Goal: Register for event/course

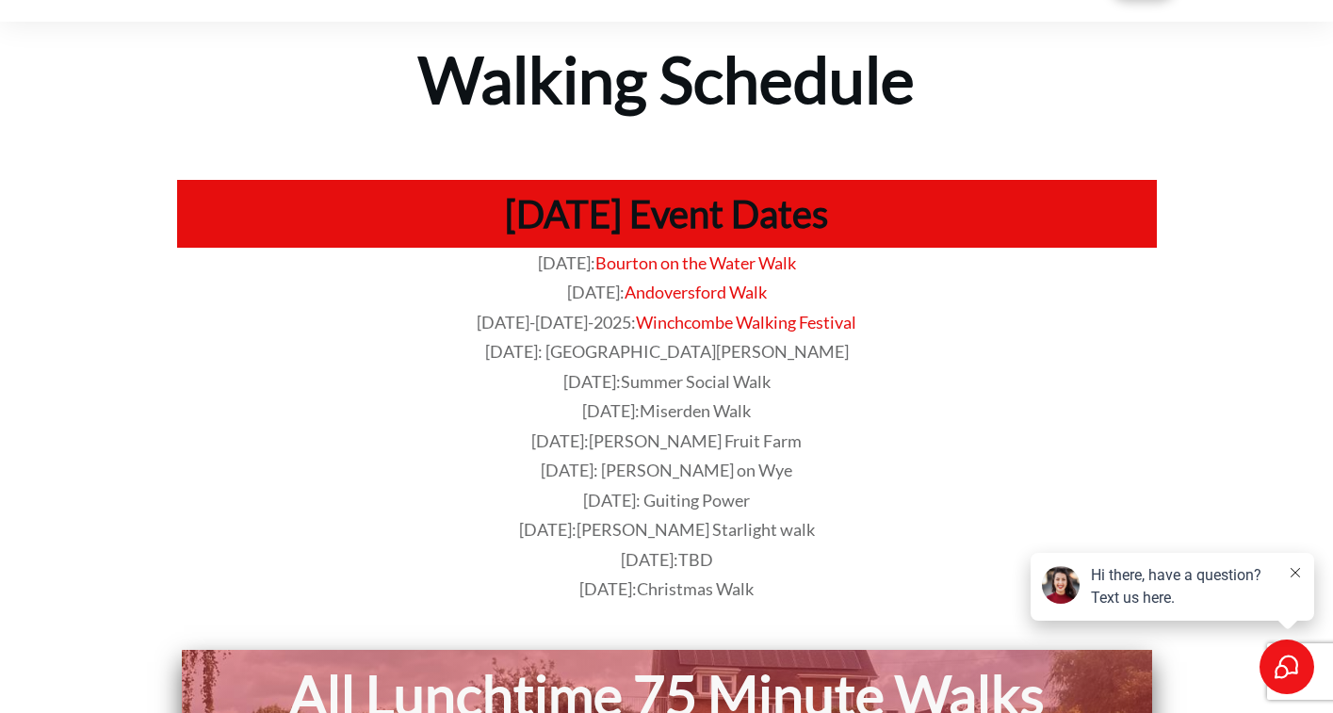
scroll to position [73, 0]
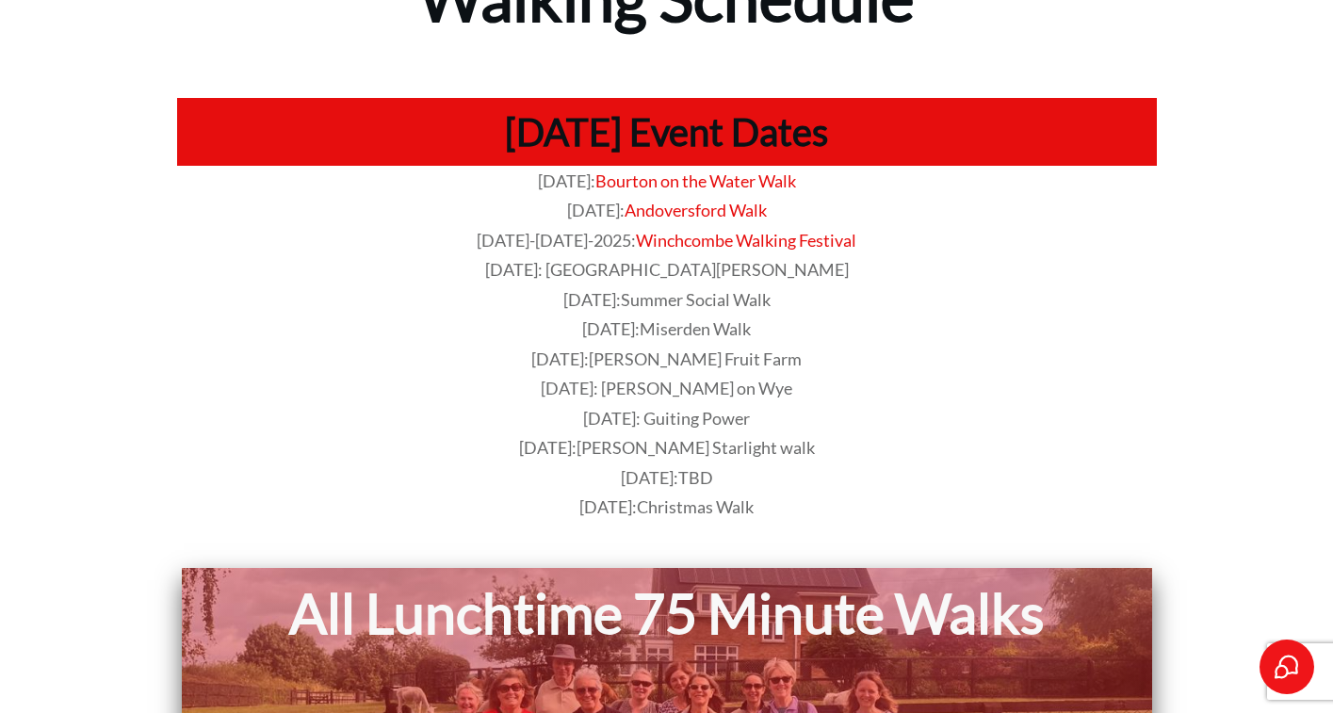
scroll to position [153, 0]
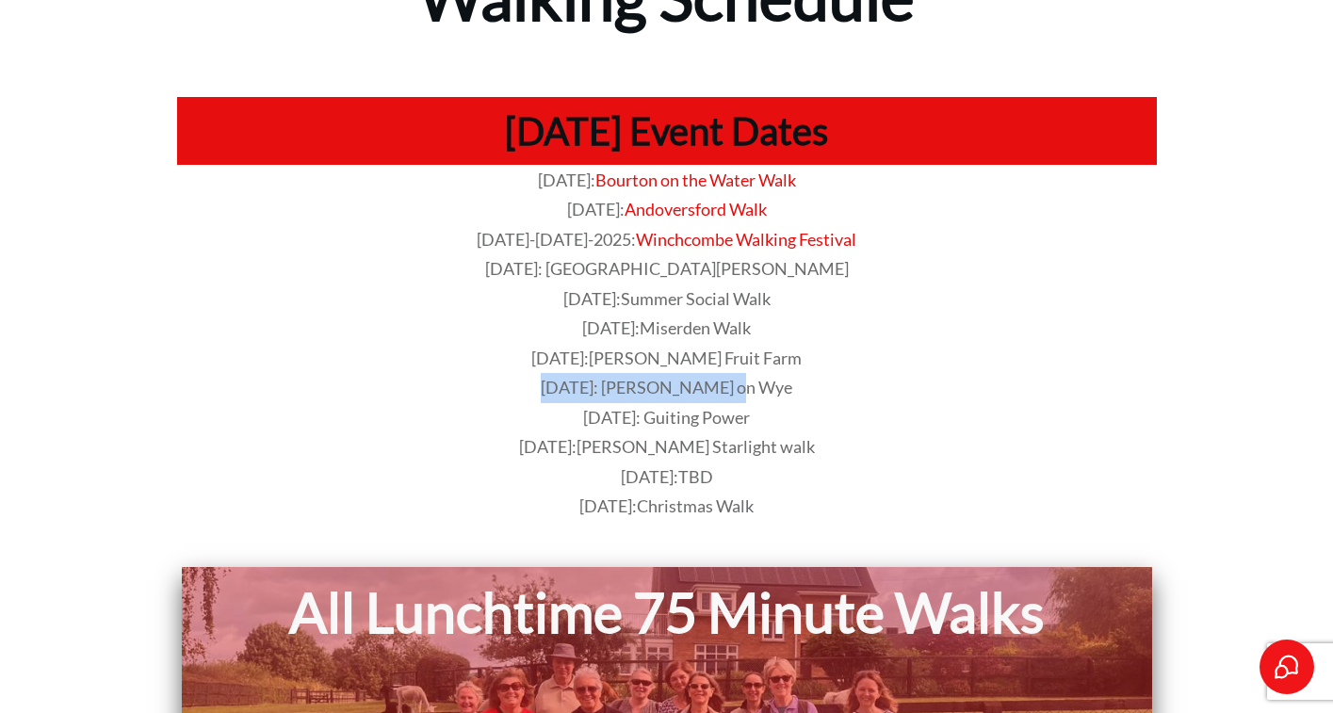
drag, startPoint x: 763, startPoint y: 382, endPoint x: 532, endPoint y: 380, distance: 230.8
click at [532, 380] on p "[DATE]: [PERSON_NAME] on Wye" at bounding box center [667, 388] width 978 height 30
click at [859, 373] on p "[DATE]: [PERSON_NAME] on Wye" at bounding box center [667, 388] width 978 height 30
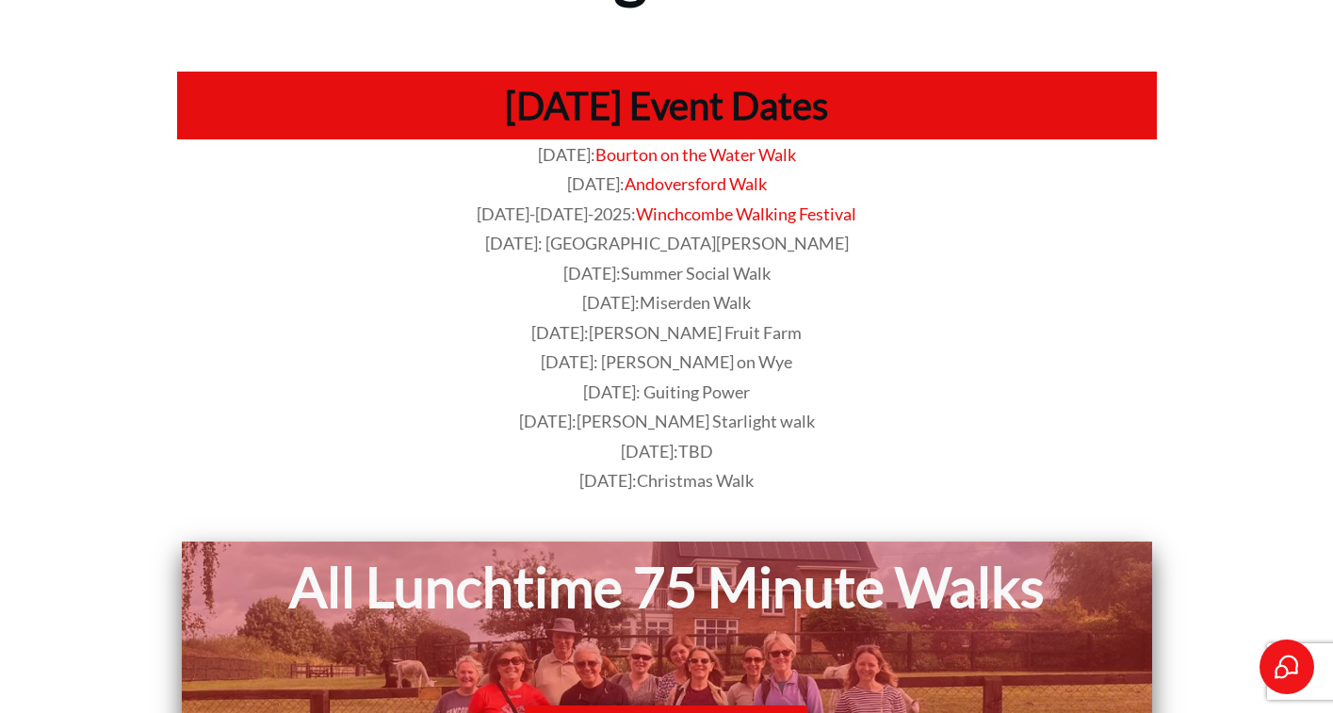
scroll to position [180, 0]
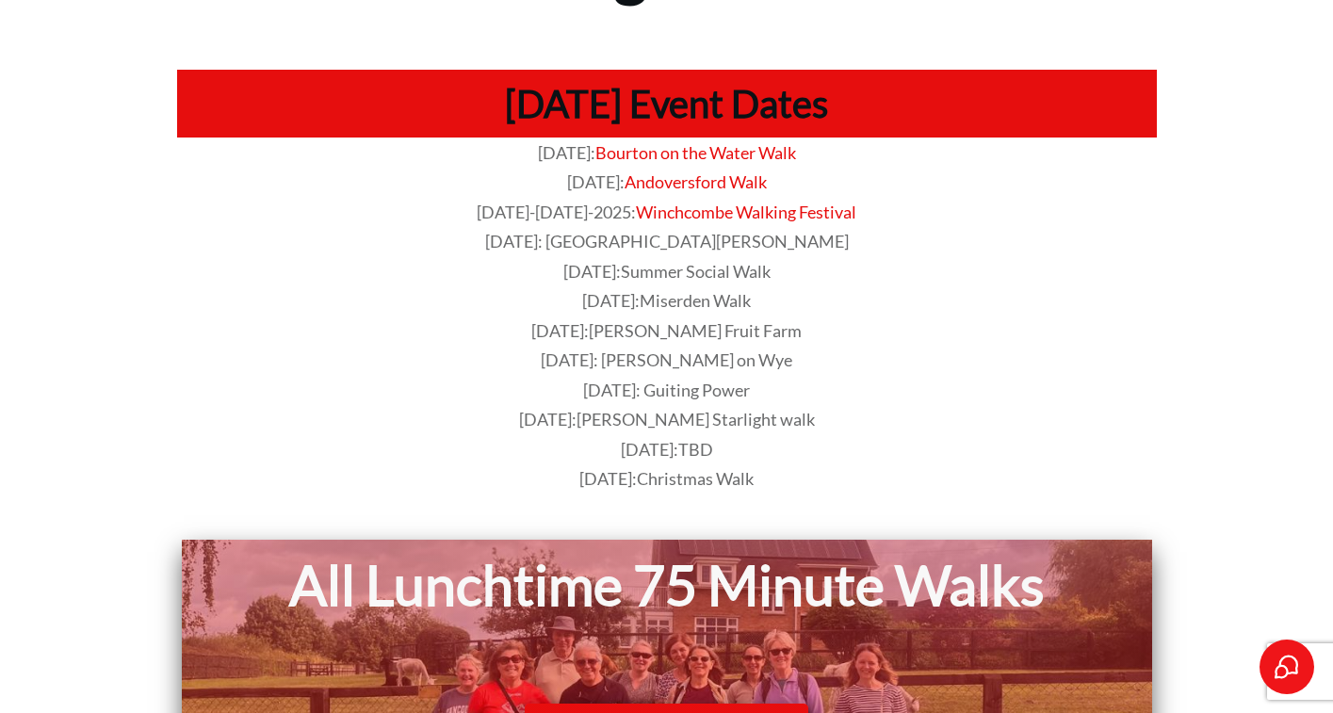
click at [706, 396] on span "[DATE]: Guiting Power" at bounding box center [666, 390] width 167 height 21
click at [846, 405] on p "[DATE]: [PERSON_NAME] Starlight walk" at bounding box center [667, 420] width 978 height 30
click at [759, 321] on span "[PERSON_NAME] Fruit Farm" at bounding box center [695, 330] width 213 height 21
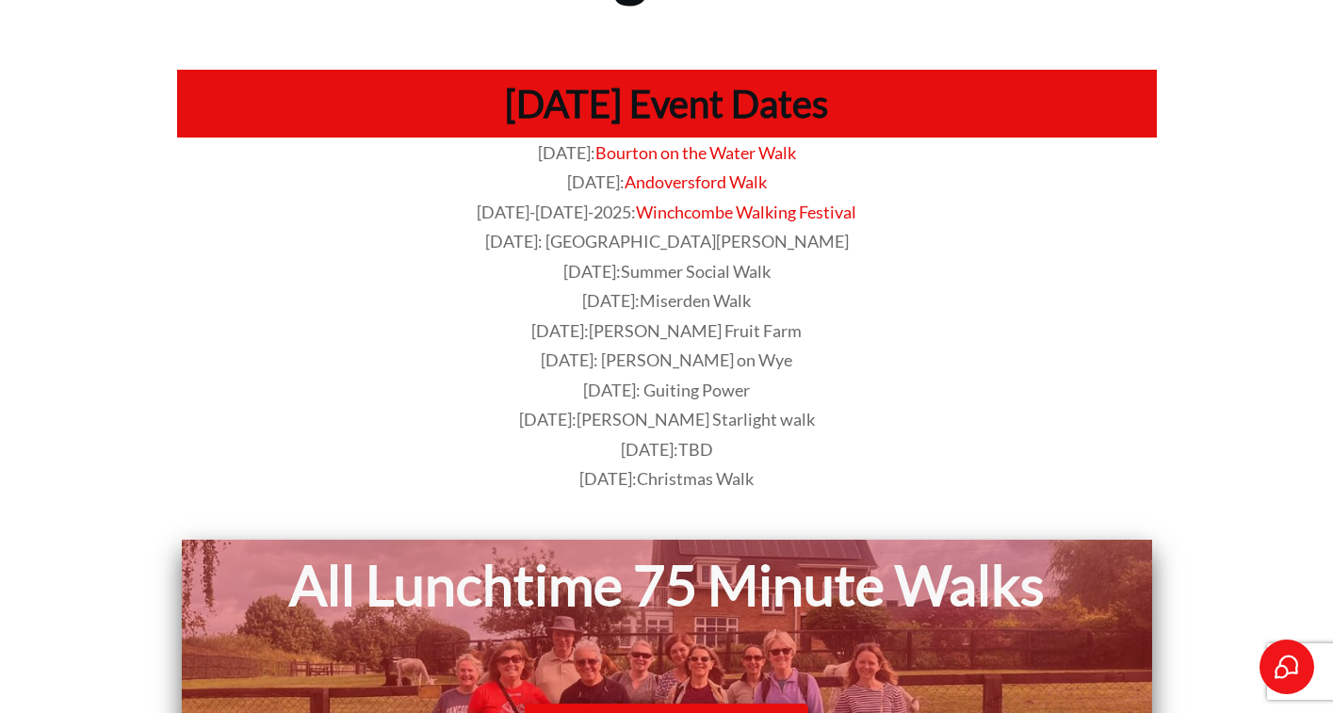
click at [744, 357] on span "[DATE]: [PERSON_NAME] on Wye" at bounding box center [666, 359] width 251 height 21
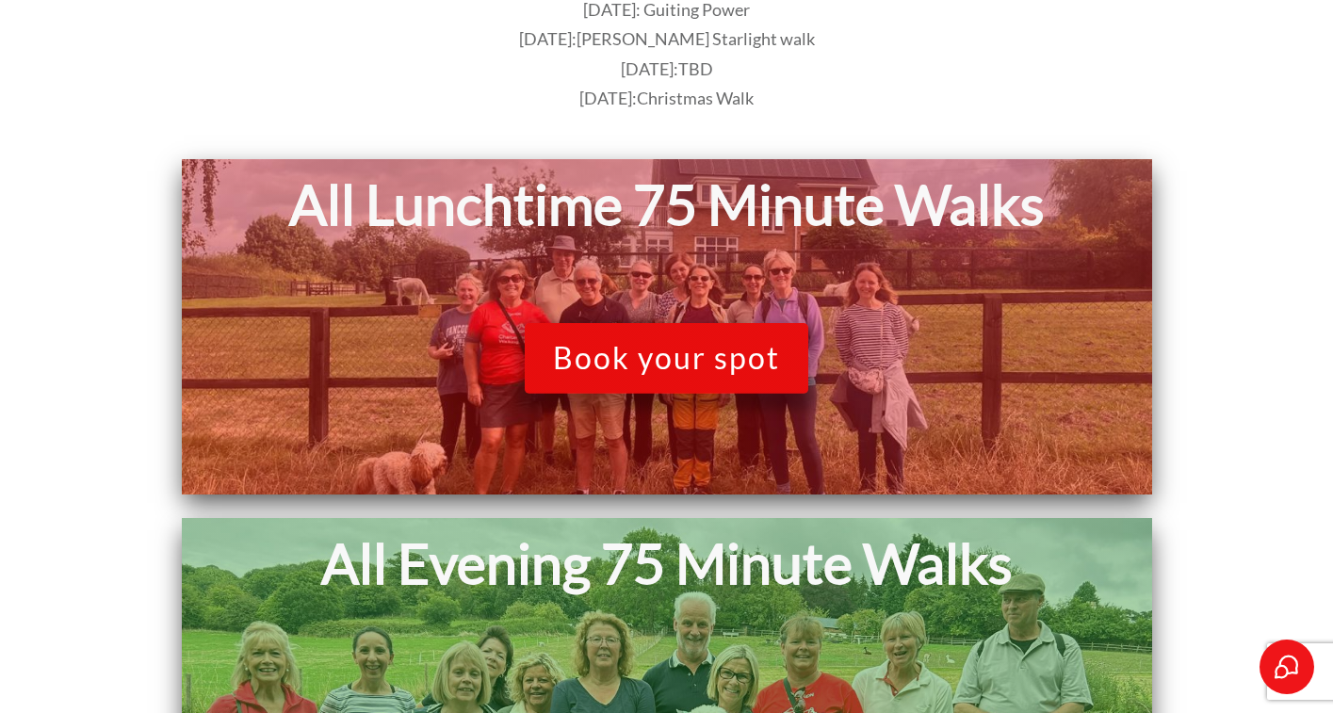
scroll to position [560, 0]
click at [761, 361] on span "Book your spot" at bounding box center [666, 359] width 227 height 36
